Goal: Information Seeking & Learning: Find contact information

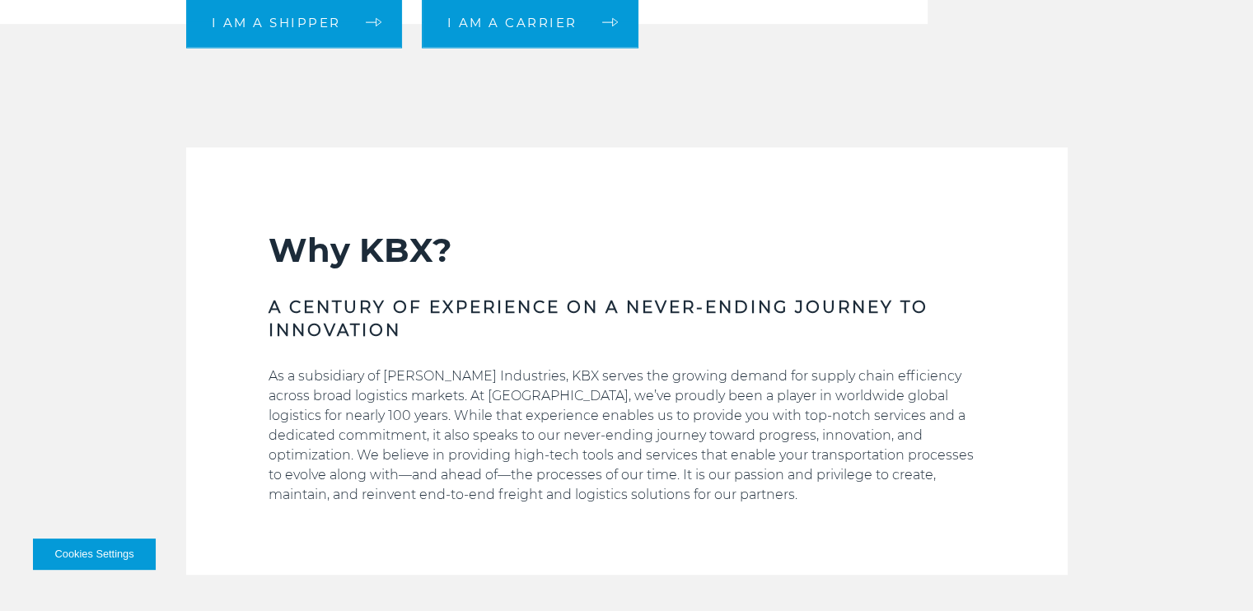
scroll to position [695, 0]
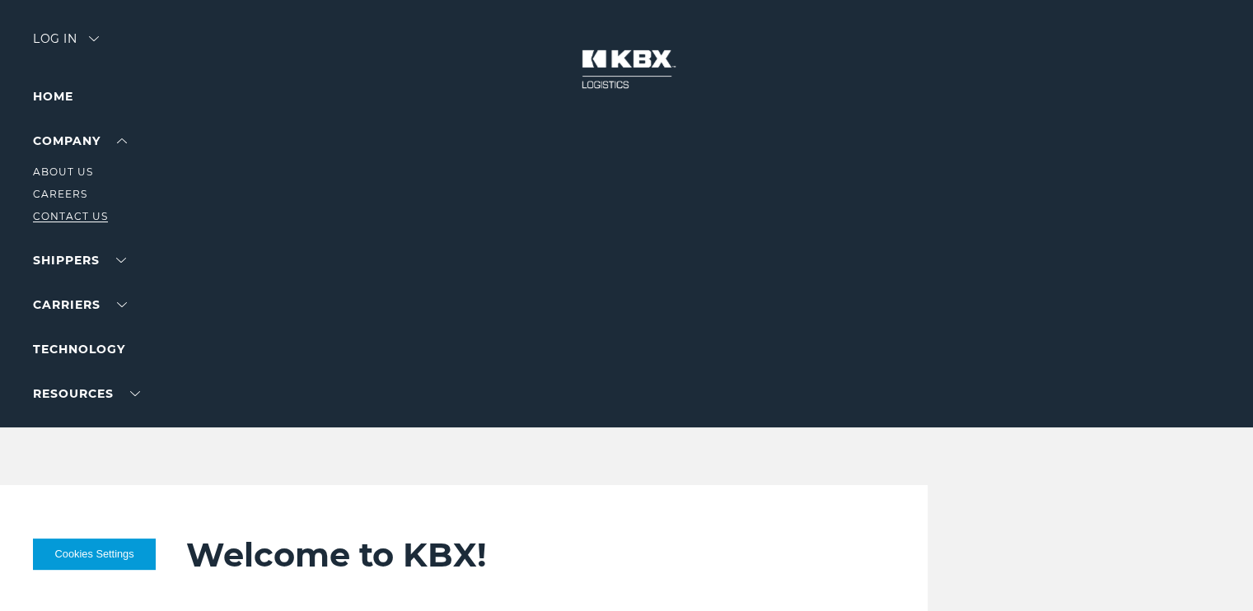
click at [76, 222] on link "Contact Us" at bounding box center [70, 216] width 75 height 12
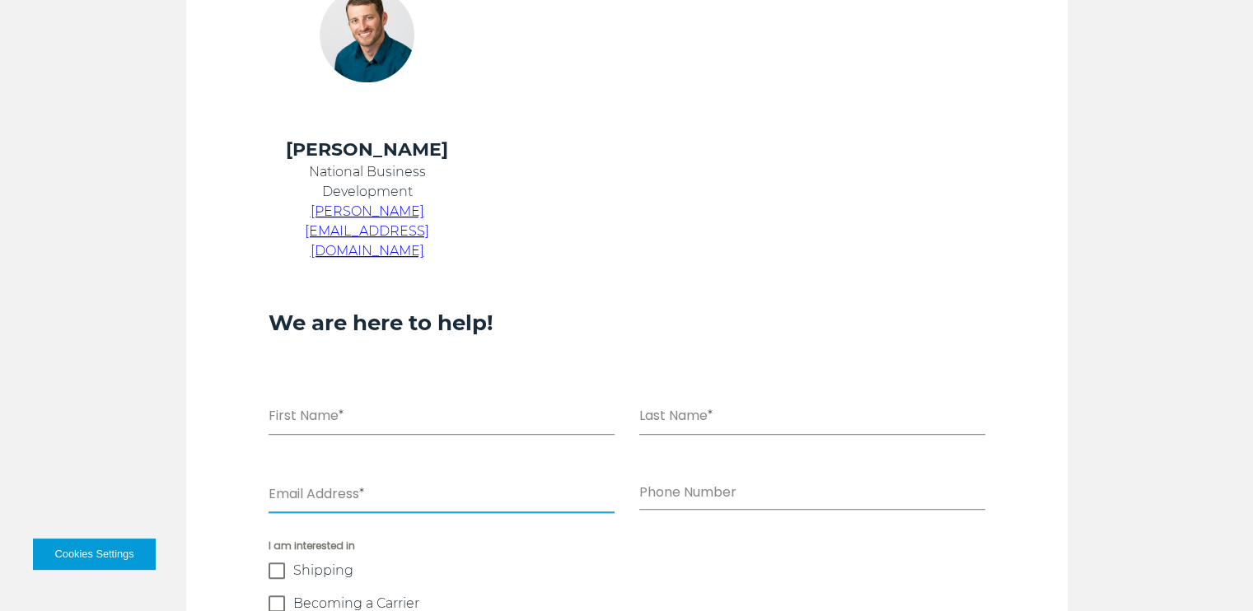
scroll to position [886, 0]
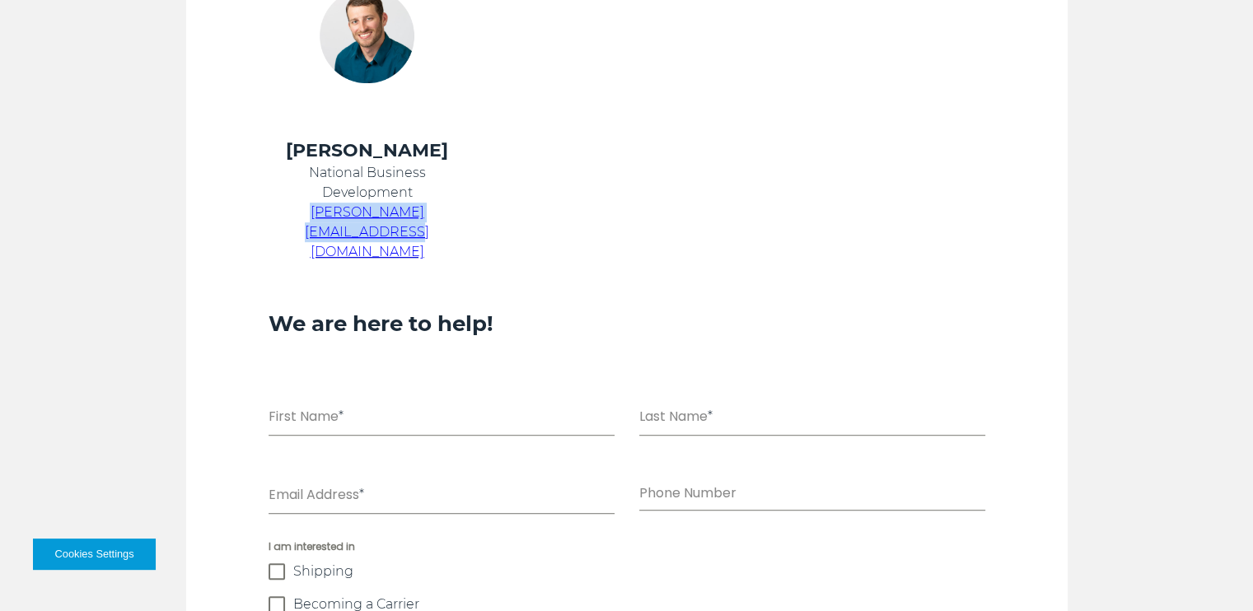
drag, startPoint x: 469, startPoint y: 209, endPoint x: 266, endPoint y: 206, distance: 202.7
click at [266, 206] on td "[PERSON_NAME] National Business Development [PERSON_NAME][EMAIL_ADDRESS][DOMAIN…" at bounding box center [367, 209] width 239 height 143
copy span "[PERSON_NAME][EMAIL_ADDRESS][DOMAIN_NAME]"
